Goal: Task Accomplishment & Management: Manage account settings

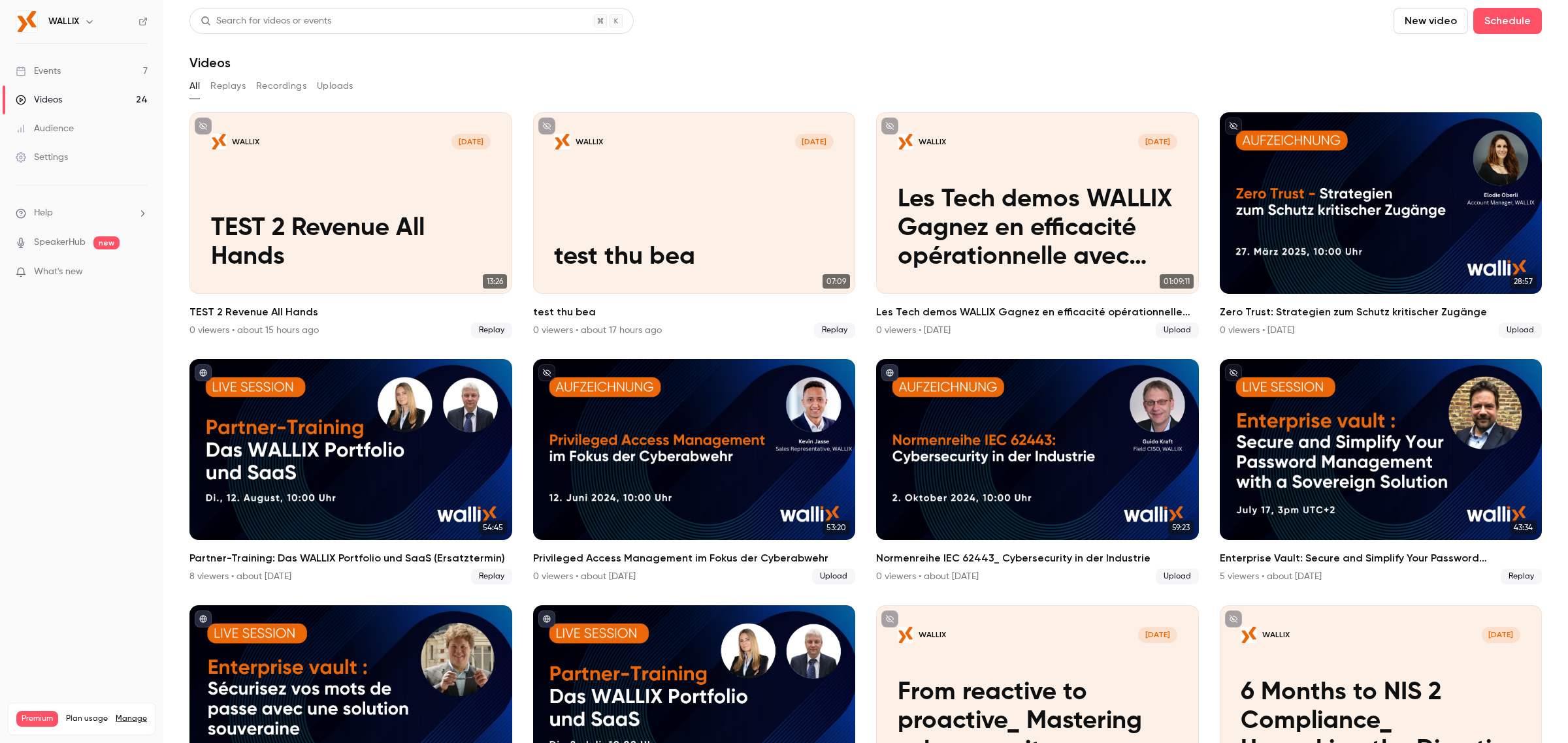
click at [86, 151] on link "Settings" at bounding box center [81, 158] width 163 height 29
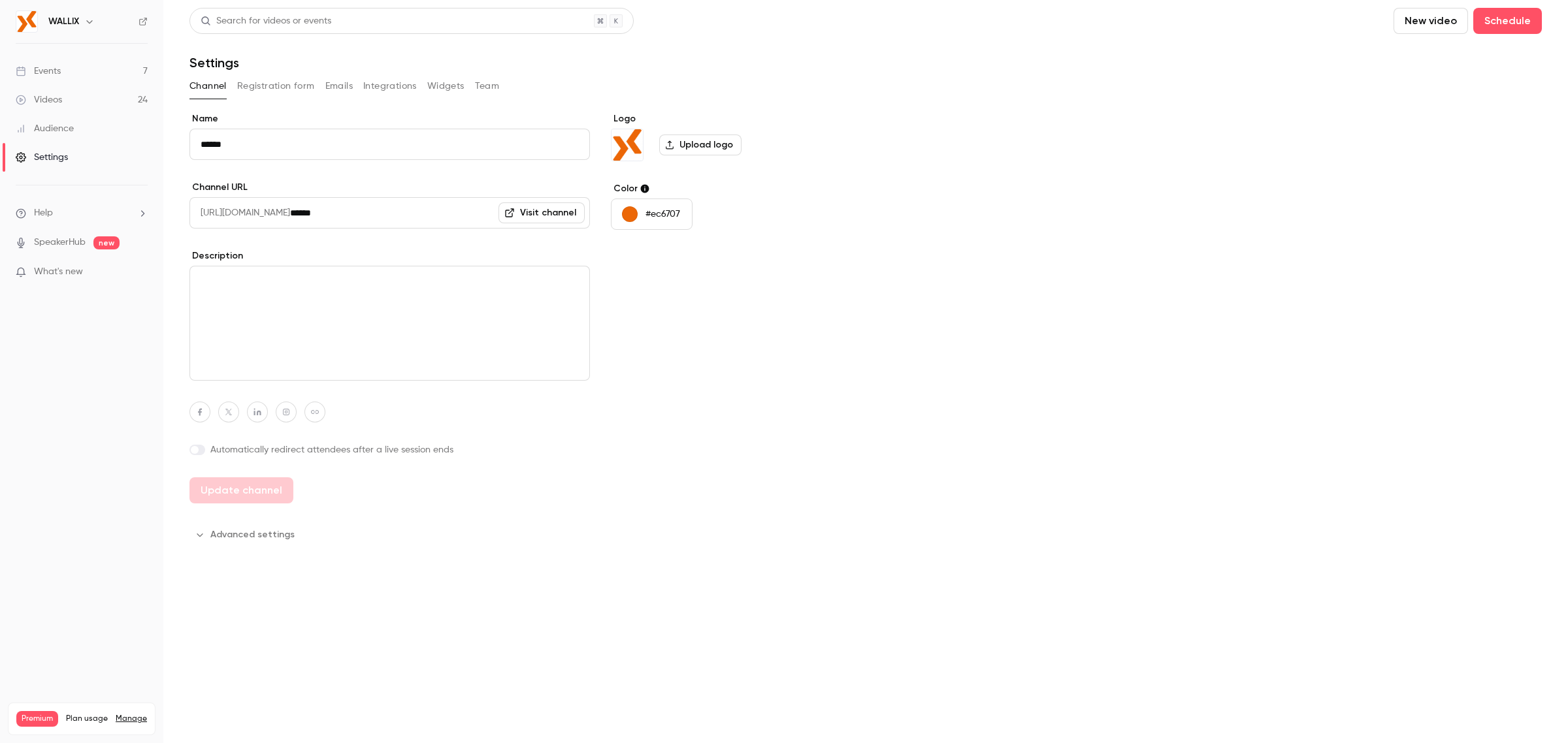
click at [278, 95] on button "Registration form" at bounding box center [276, 86] width 78 height 21
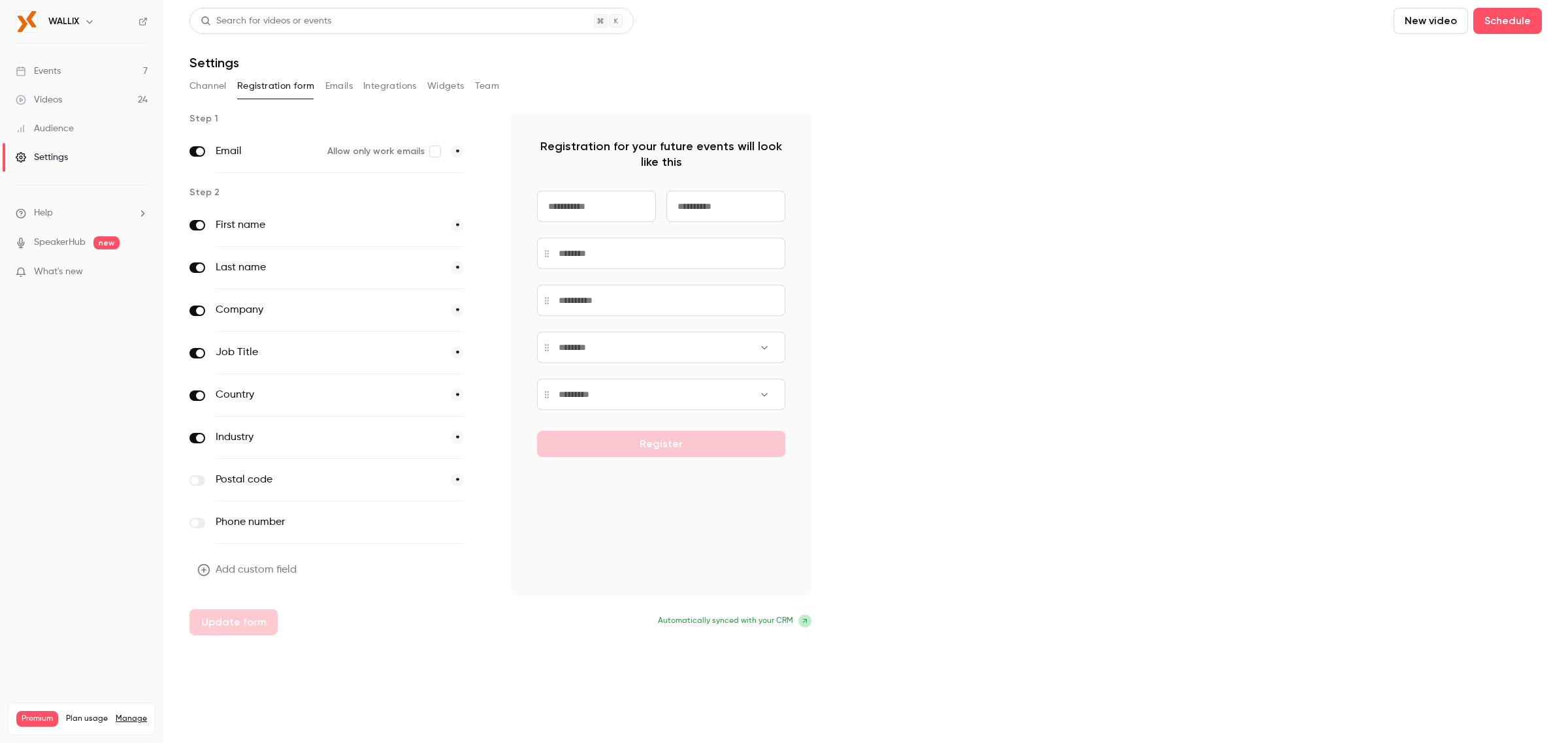
drag, startPoint x: 194, startPoint y: 311, endPoint x: 202, endPoint y: 319, distance: 11.3
click at [196, 309] on label at bounding box center [198, 311] width 16 height 10
click at [199, 311] on span at bounding box center [200, 311] width 8 height 8
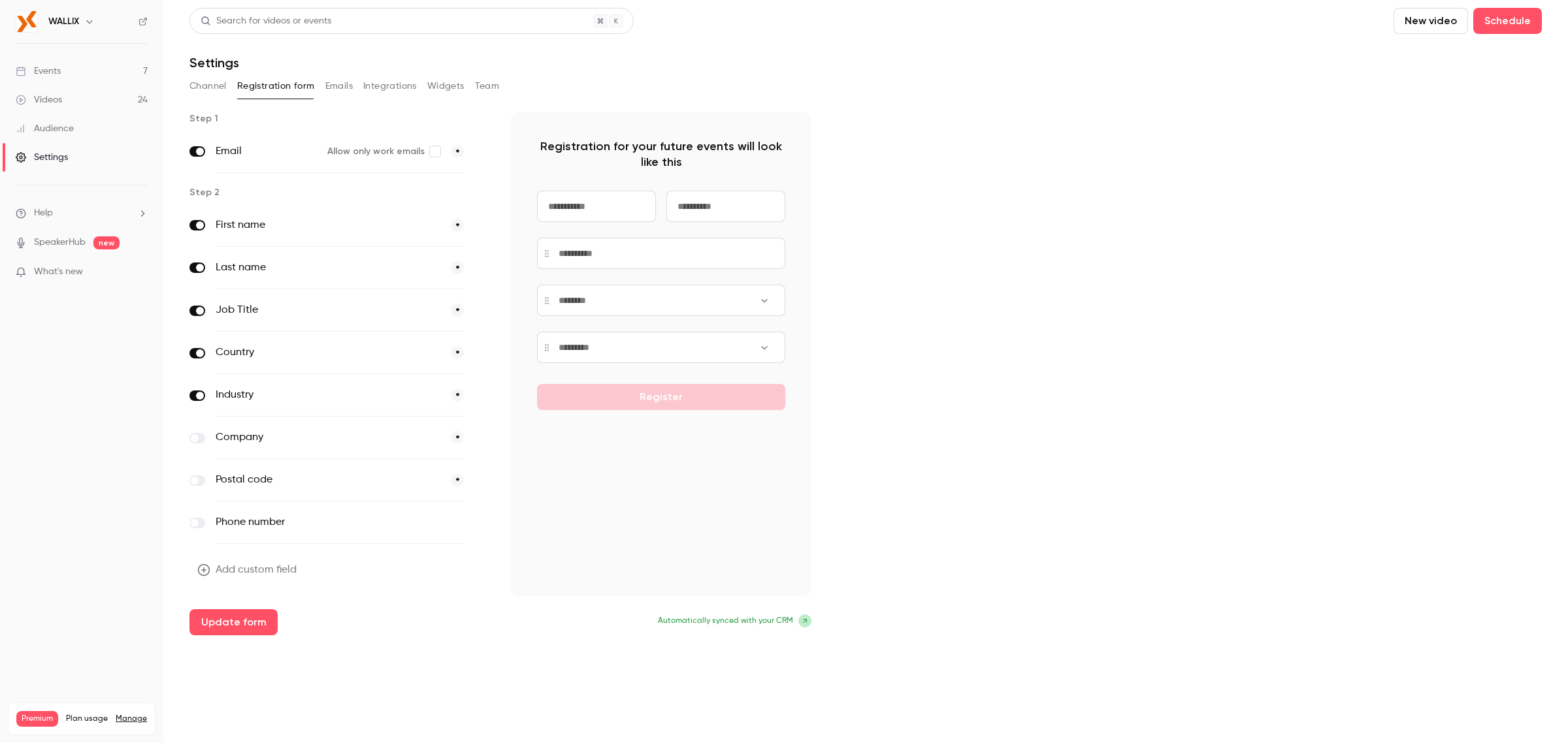
click at [191, 436] on span at bounding box center [194, 438] width 8 height 8
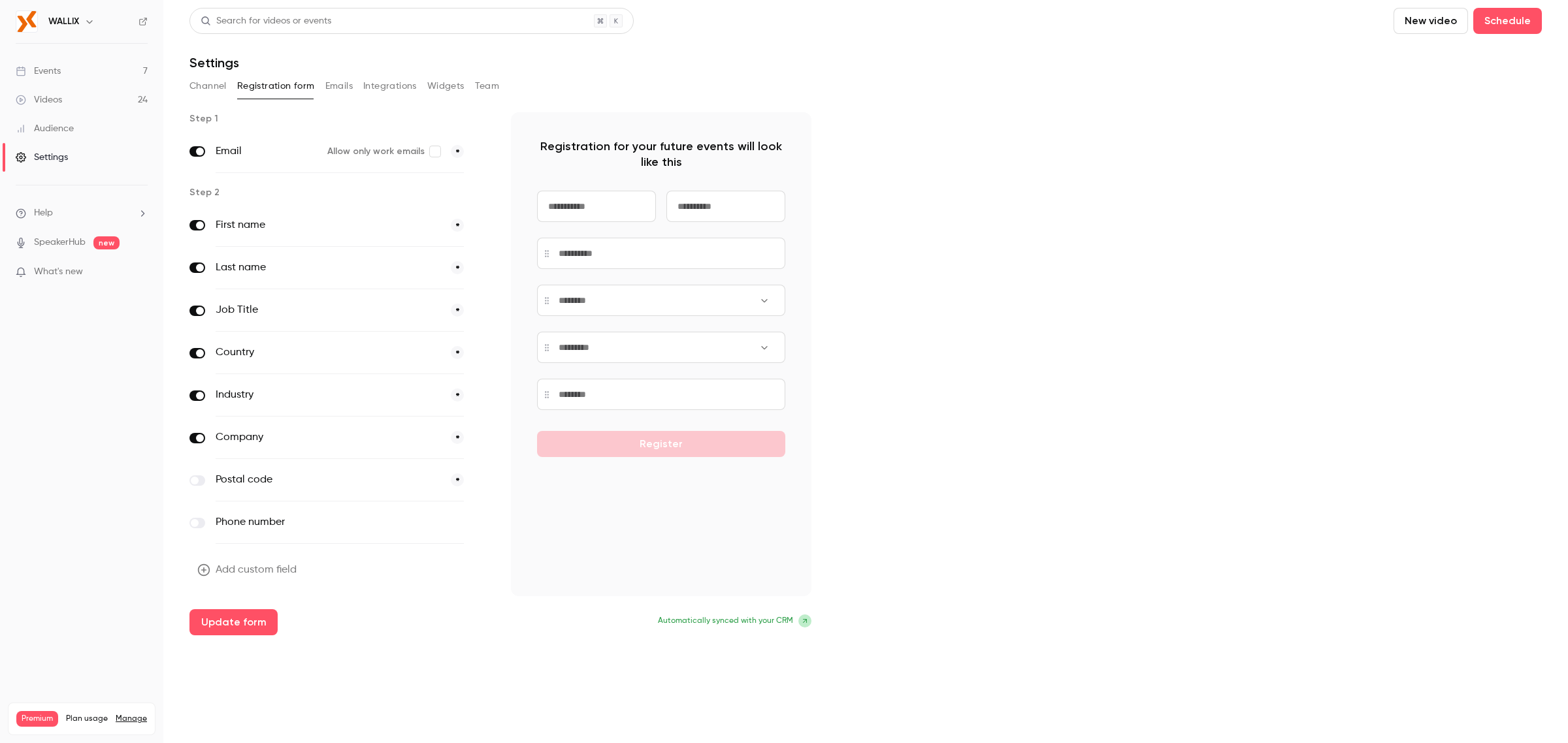
drag, startPoint x: 441, startPoint y: 439, endPoint x: 437, endPoint y: 341, distance: 98.1
click at [437, 341] on div "First name * Last name * Job Title * Country * Industry * Company * Postal code…" at bounding box center [339, 374] width 300 height 339
click at [194, 311] on label at bounding box center [198, 311] width 16 height 10
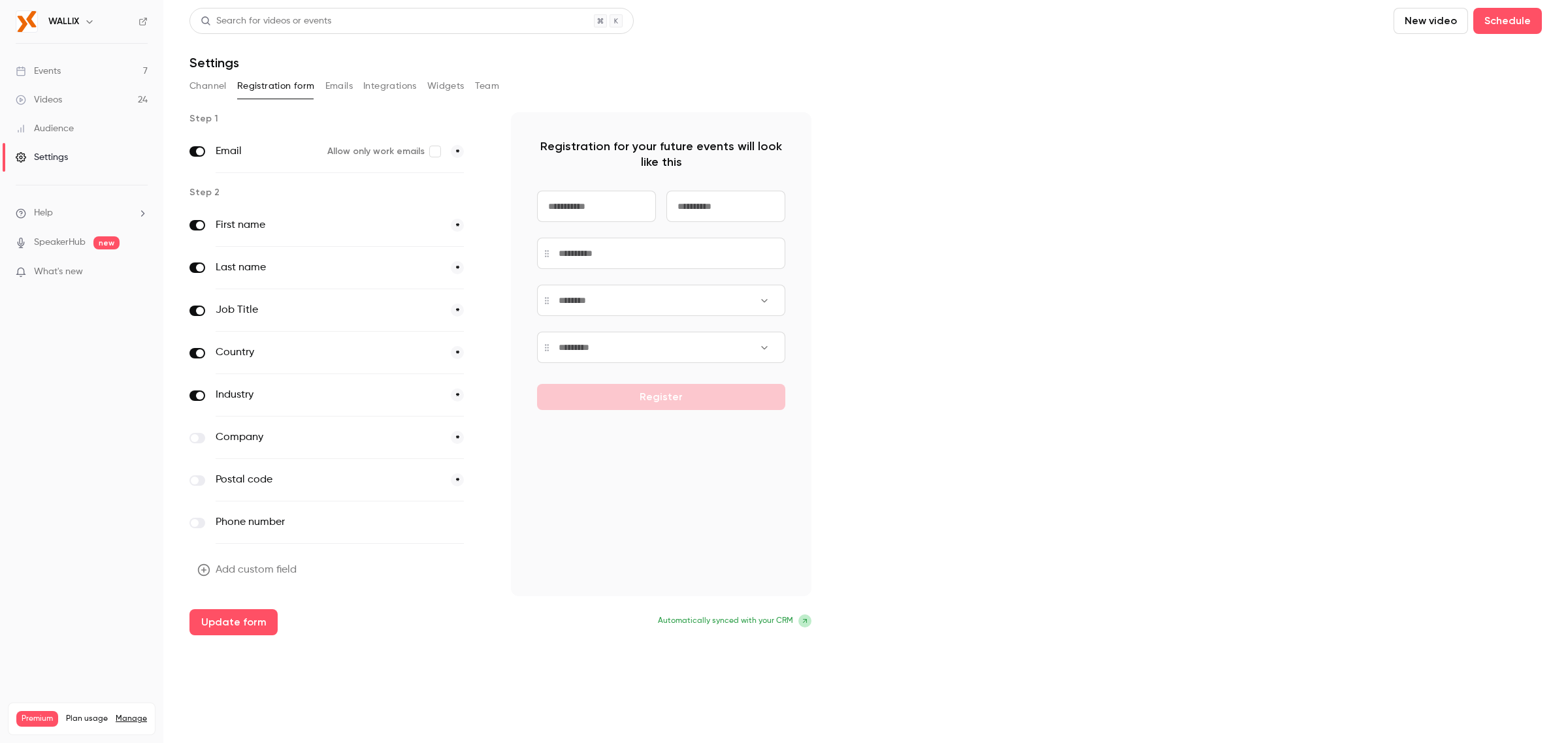
click at [202, 354] on span at bounding box center [200, 354] width 8 height 8
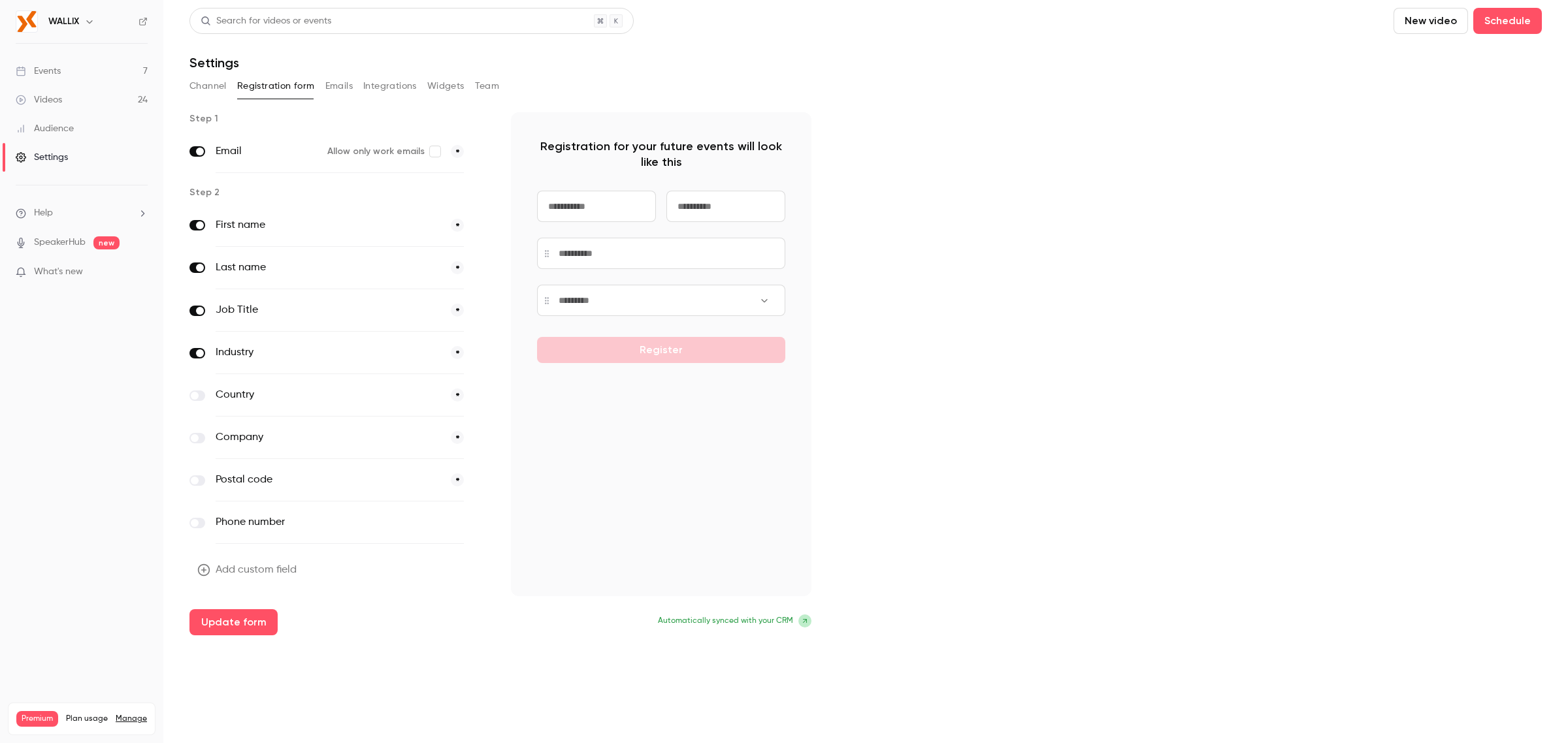
click at [198, 309] on span at bounding box center [200, 311] width 8 height 8
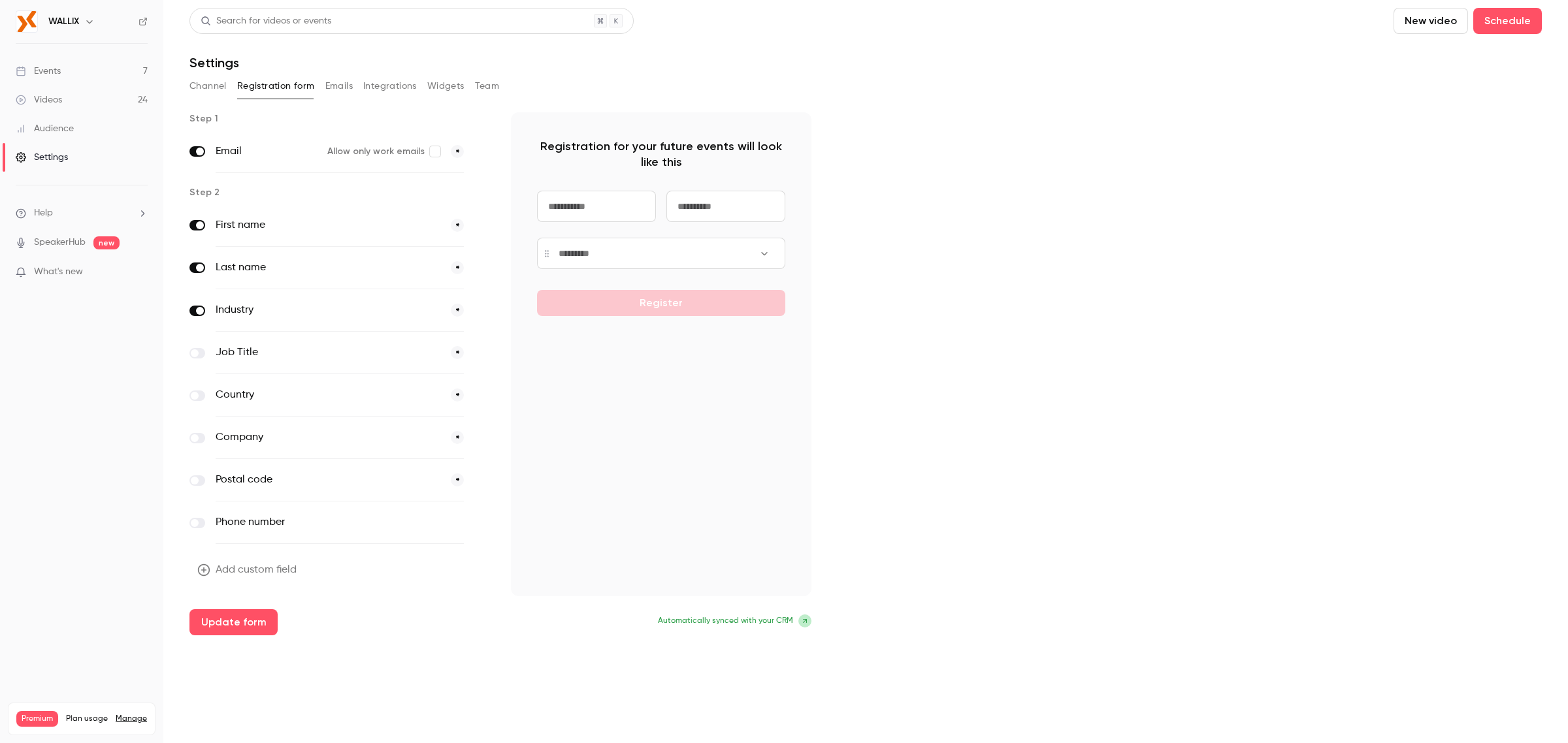
click at [201, 311] on span at bounding box center [200, 311] width 8 height 8
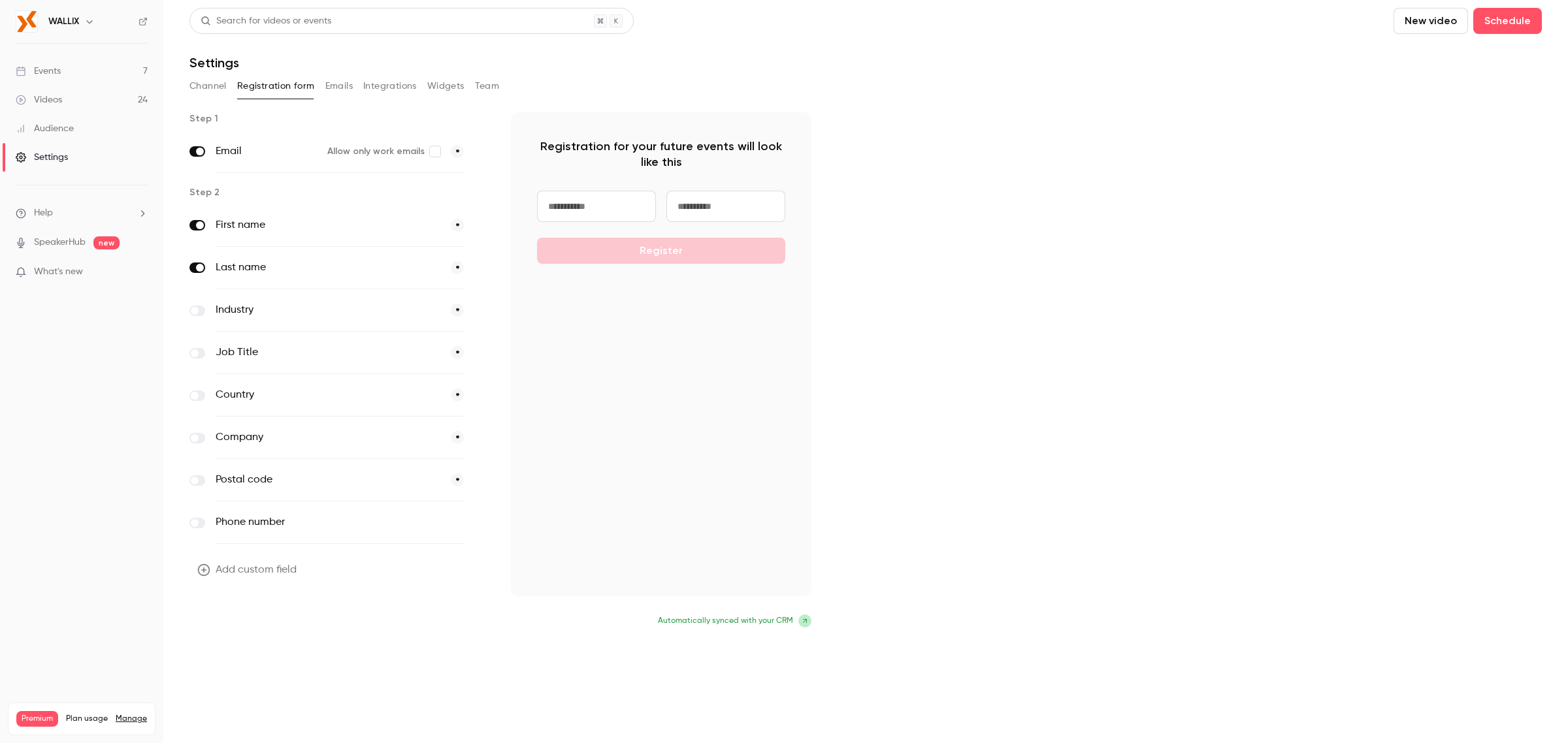
click at [237, 631] on button "Update form" at bounding box center [233, 622] width 88 height 26
click at [53, 75] on div "Events" at bounding box center [38, 71] width 45 height 13
